Goal: Task Accomplishment & Management: Manage account settings

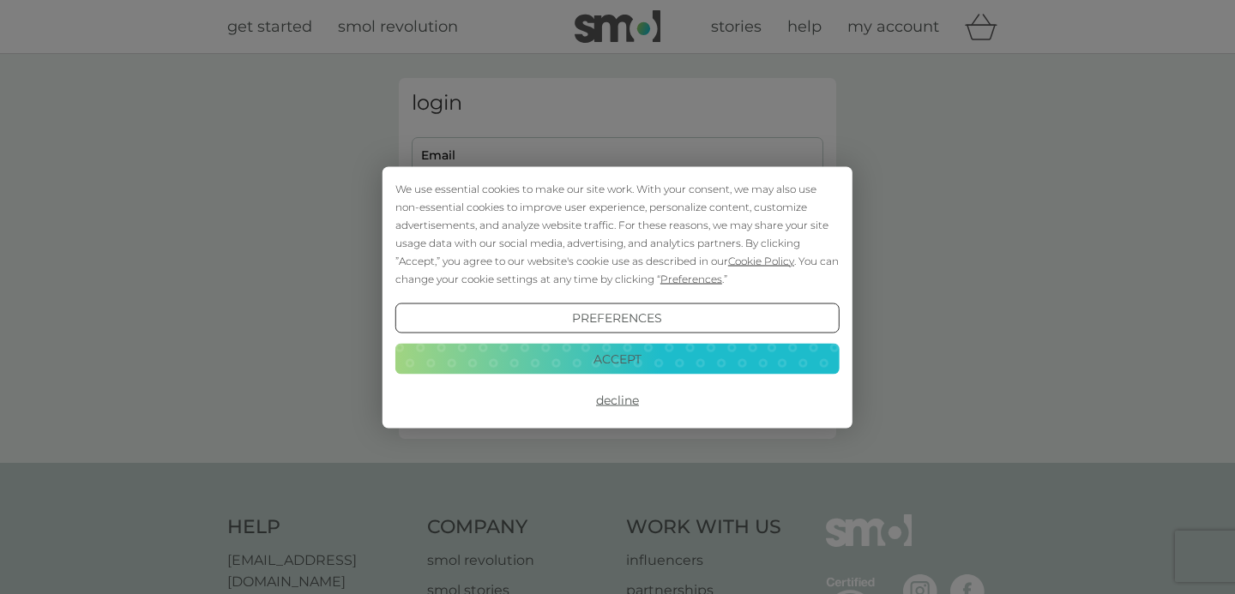
type input "[EMAIL_ADDRESS][DOMAIN_NAME]"
click at [641, 360] on button "Accept" at bounding box center [617, 359] width 444 height 31
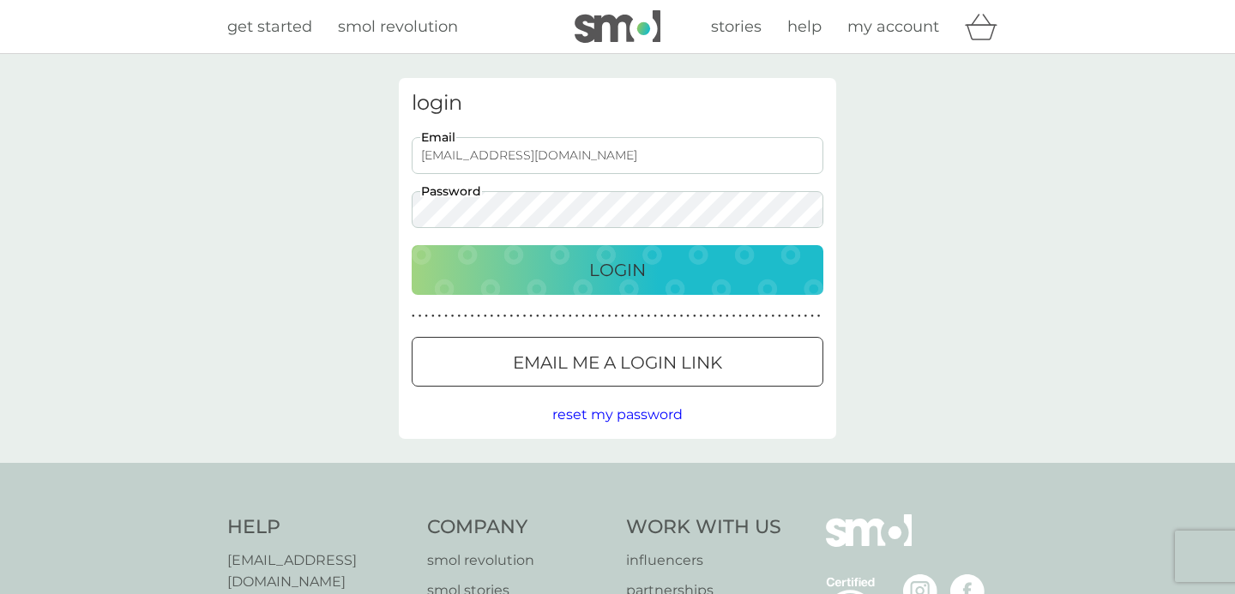
click at [637, 282] on p "Login" at bounding box center [617, 269] width 57 height 27
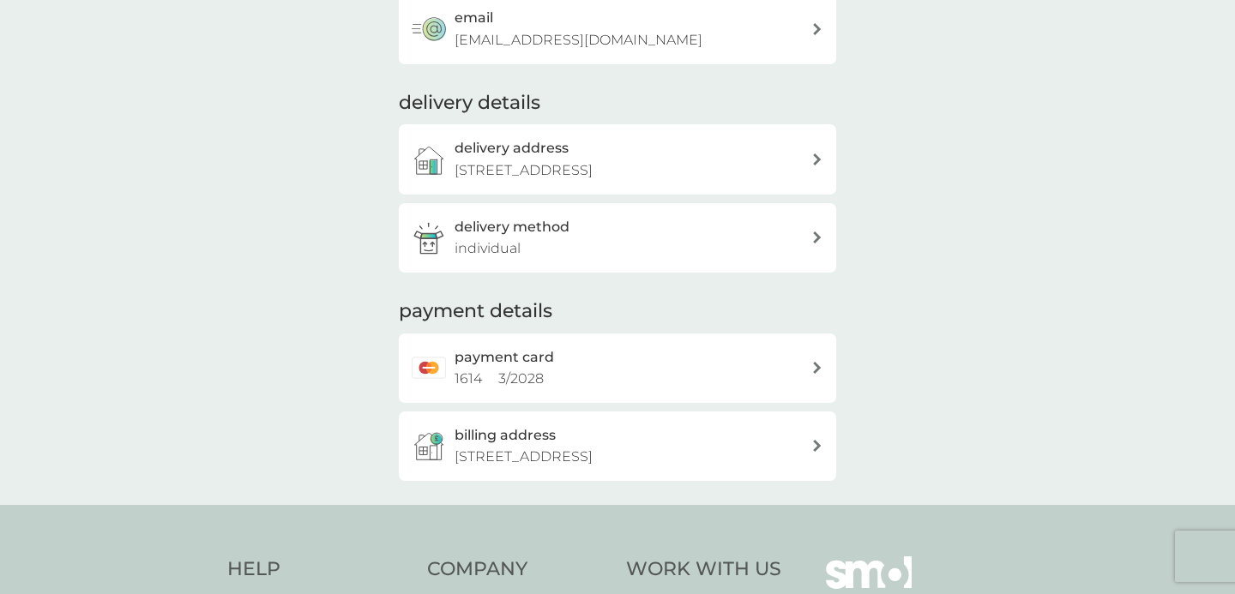
scroll to position [298, 0]
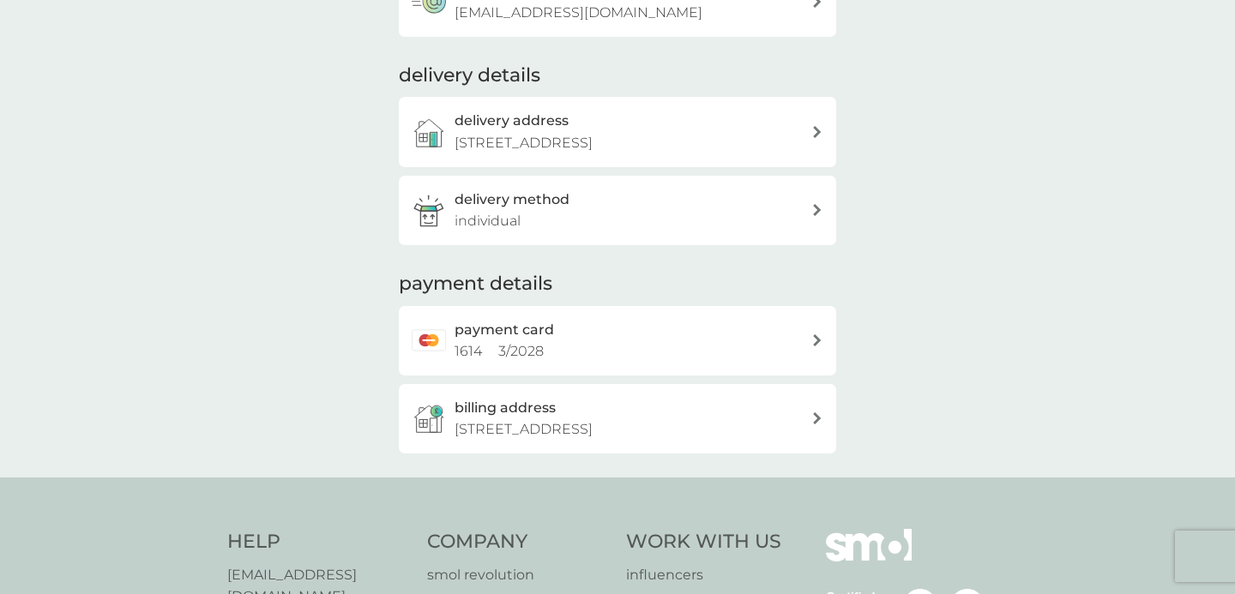
click at [783, 363] on div "payment card 1614 3 / 2028" at bounding box center [632, 341] width 357 height 44
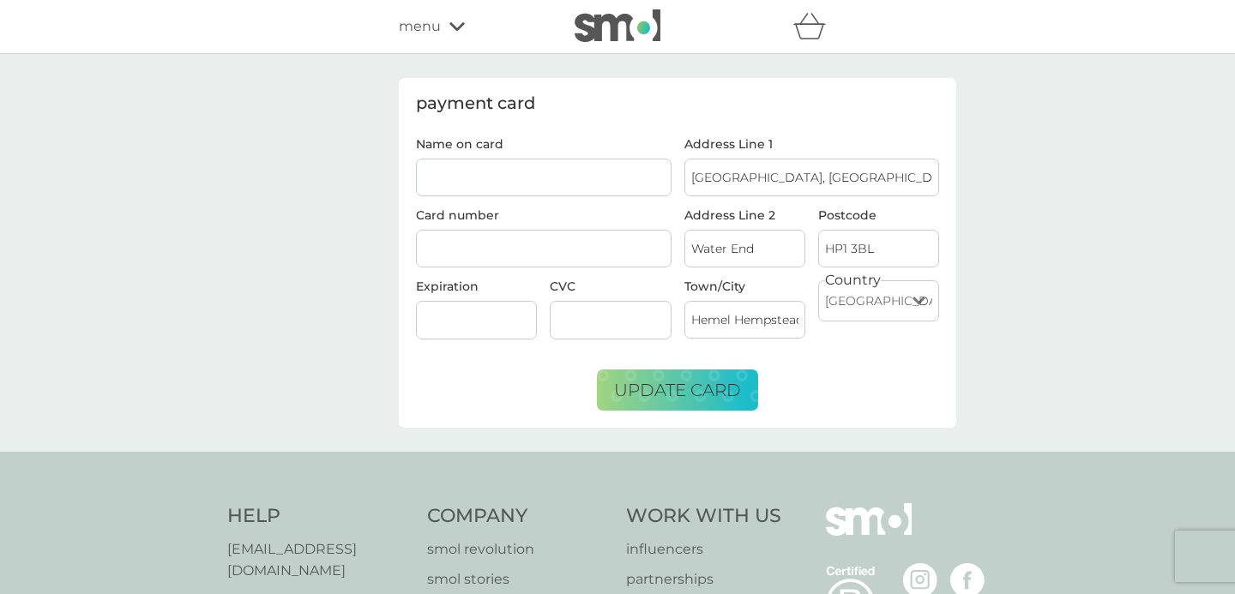
click at [569, 182] on input "Name on card" at bounding box center [544, 178] width 256 height 38
type input "[PERSON_NAME]"
click at [669, 388] on span "update card" at bounding box center [677, 390] width 127 height 21
